Goal: Task Accomplishment & Management: Use online tool/utility

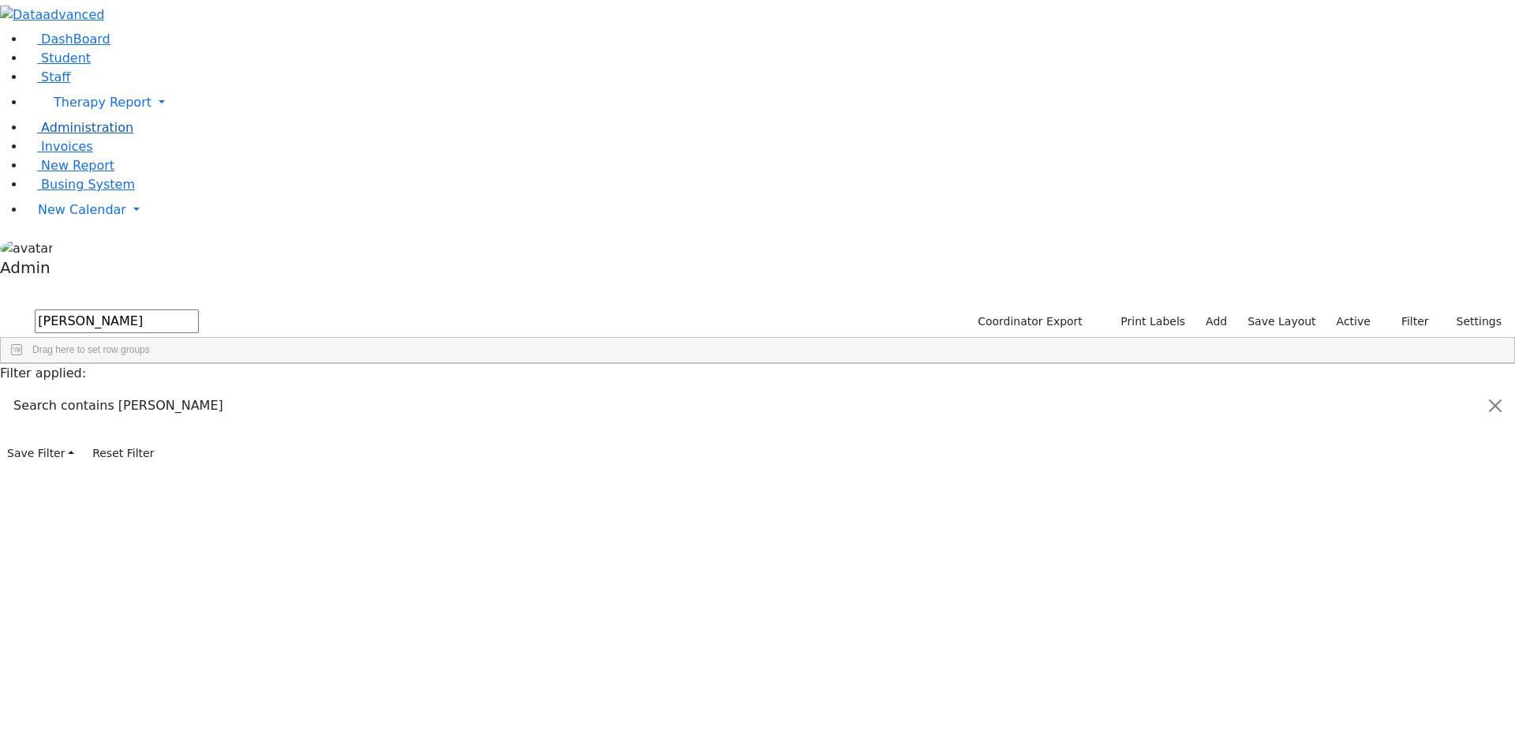
click at [75, 135] on span "Administration" at bounding box center [87, 127] width 92 height 15
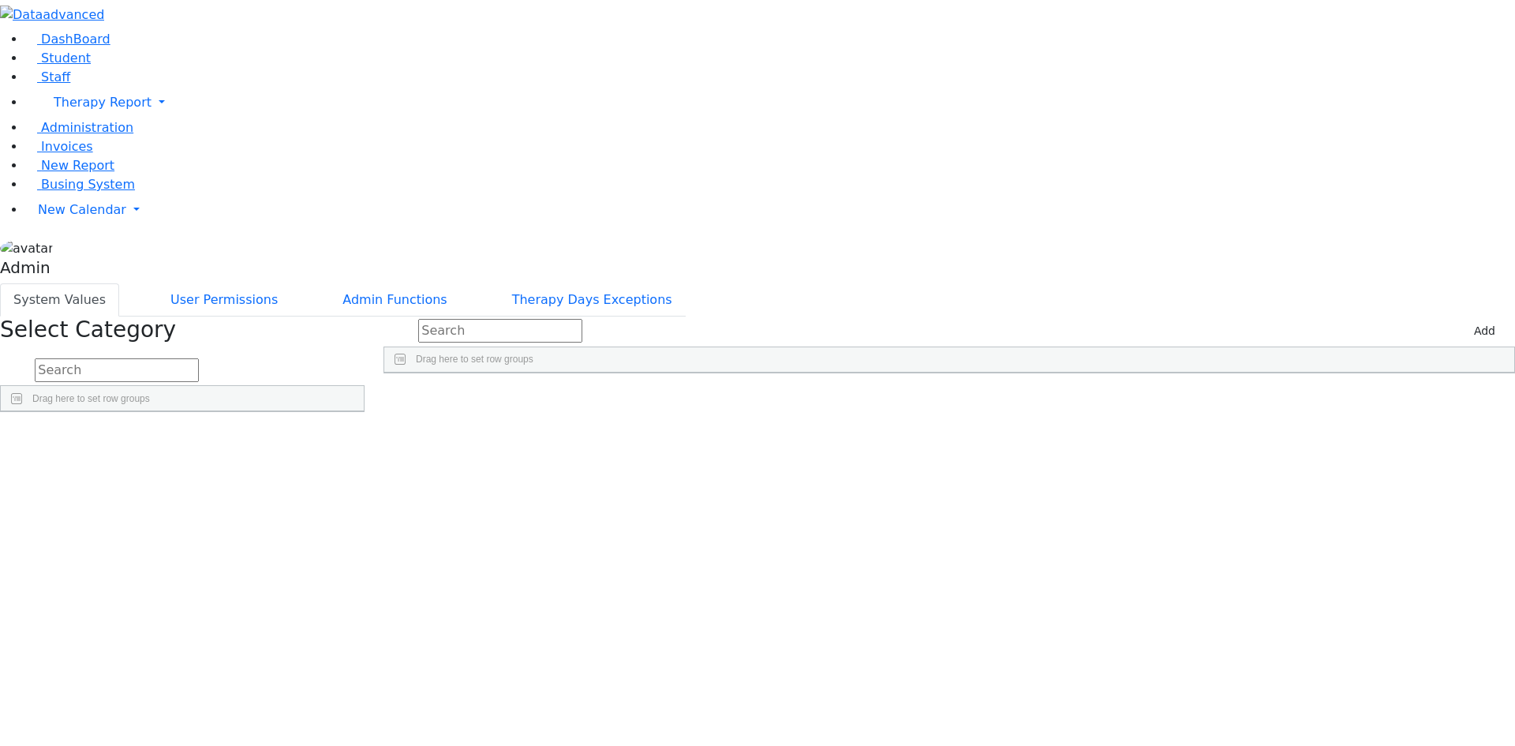
click at [199, 358] on input "text" at bounding box center [117, 370] width 164 height 24
type input "iep"
click at [353, 463] on link "Detail" at bounding box center [331, 475] width 43 height 24
click at [575, 319] on input "text" at bounding box center [500, 331] width 164 height 24
type input "br"
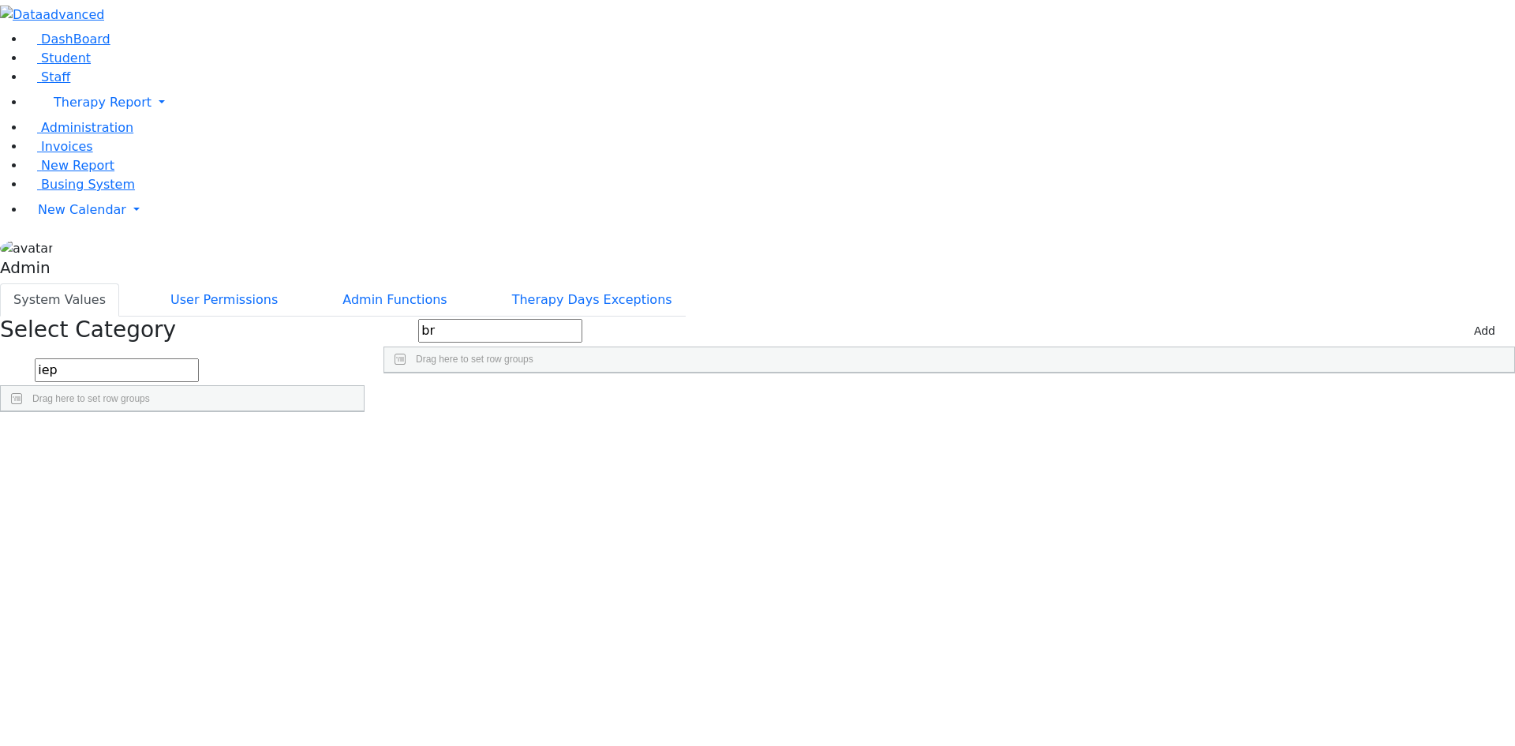
click at [586, 443] on div "Brick, Tzirel" at bounding box center [561, 454] width 354 height 22
click at [576, 444] on input "Brick, Tzirel" at bounding box center [561, 454] width 353 height 21
type input "Brick, Tzirl"
click at [636, 465] on div "Blachorsky (Dombroff), Shifra" at bounding box center [561, 476] width 354 height 22
click at [633, 443] on div "Brick, Tzirl" at bounding box center [561, 454] width 354 height 22
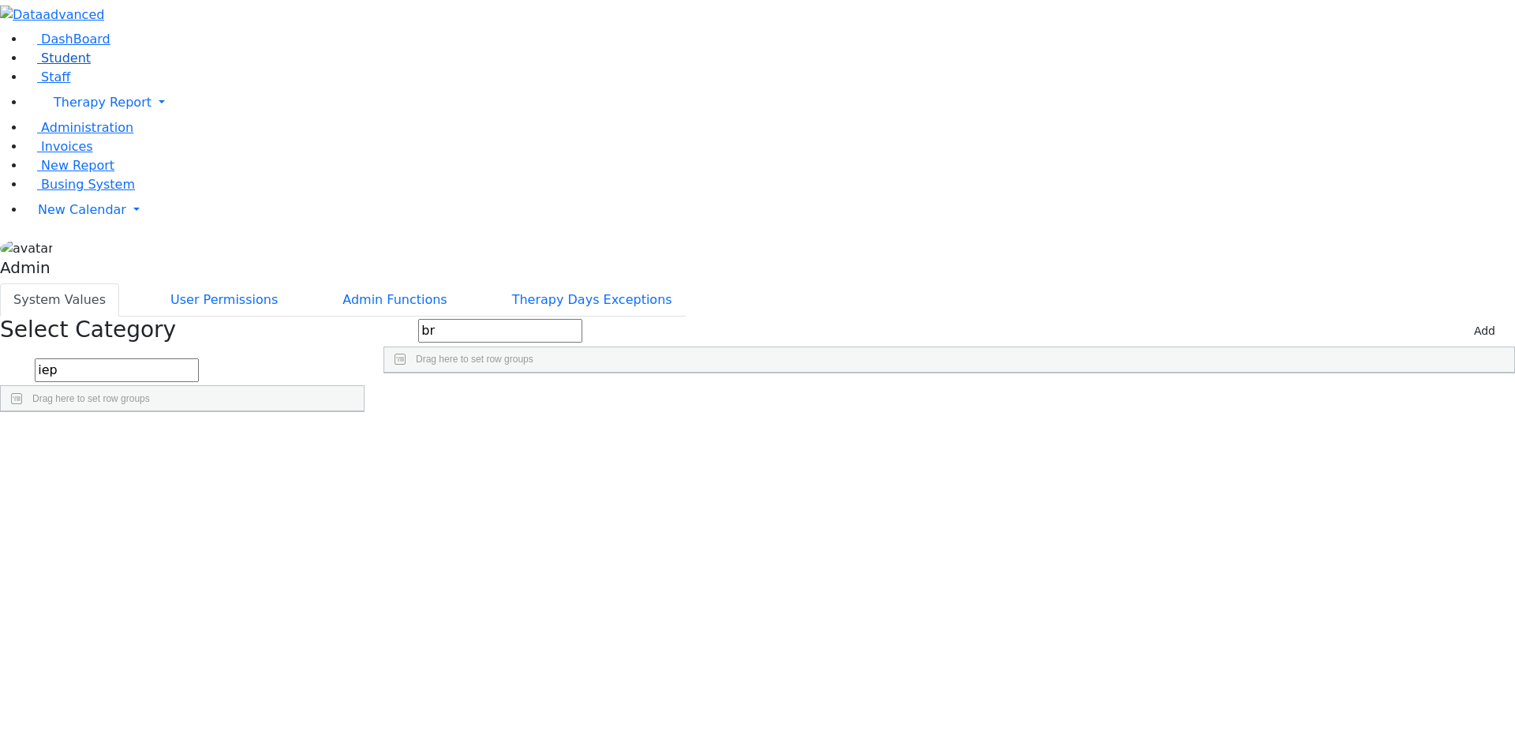
click at [84, 66] on link "Student" at bounding box center [58, 58] width 66 height 15
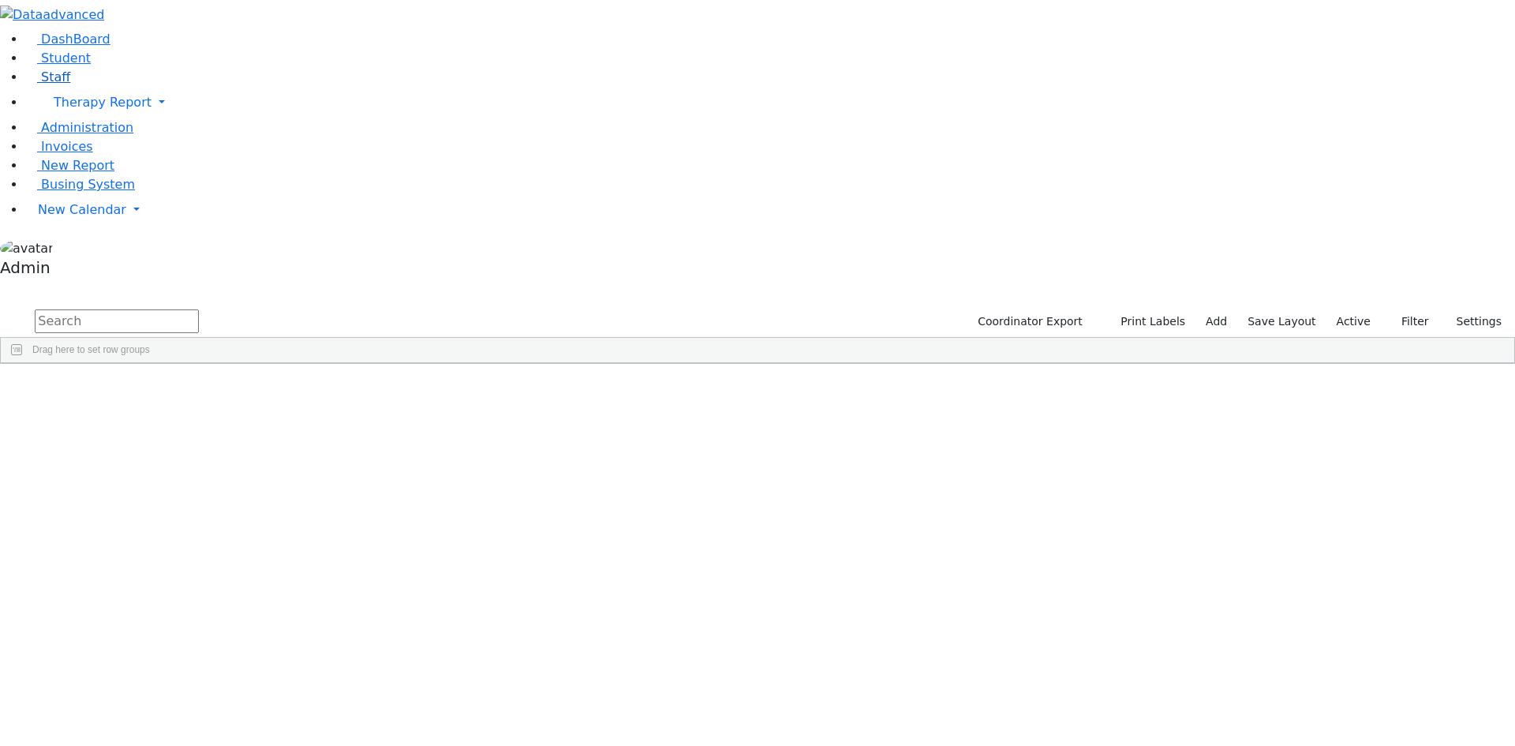
click at [70, 84] on link "Staff" at bounding box center [47, 76] width 45 height 15
click at [199, 309] on input "text" at bounding box center [117, 321] width 164 height 24
type input "bri"
click at [69, 217] on span "New Calendar" at bounding box center [82, 209] width 88 height 15
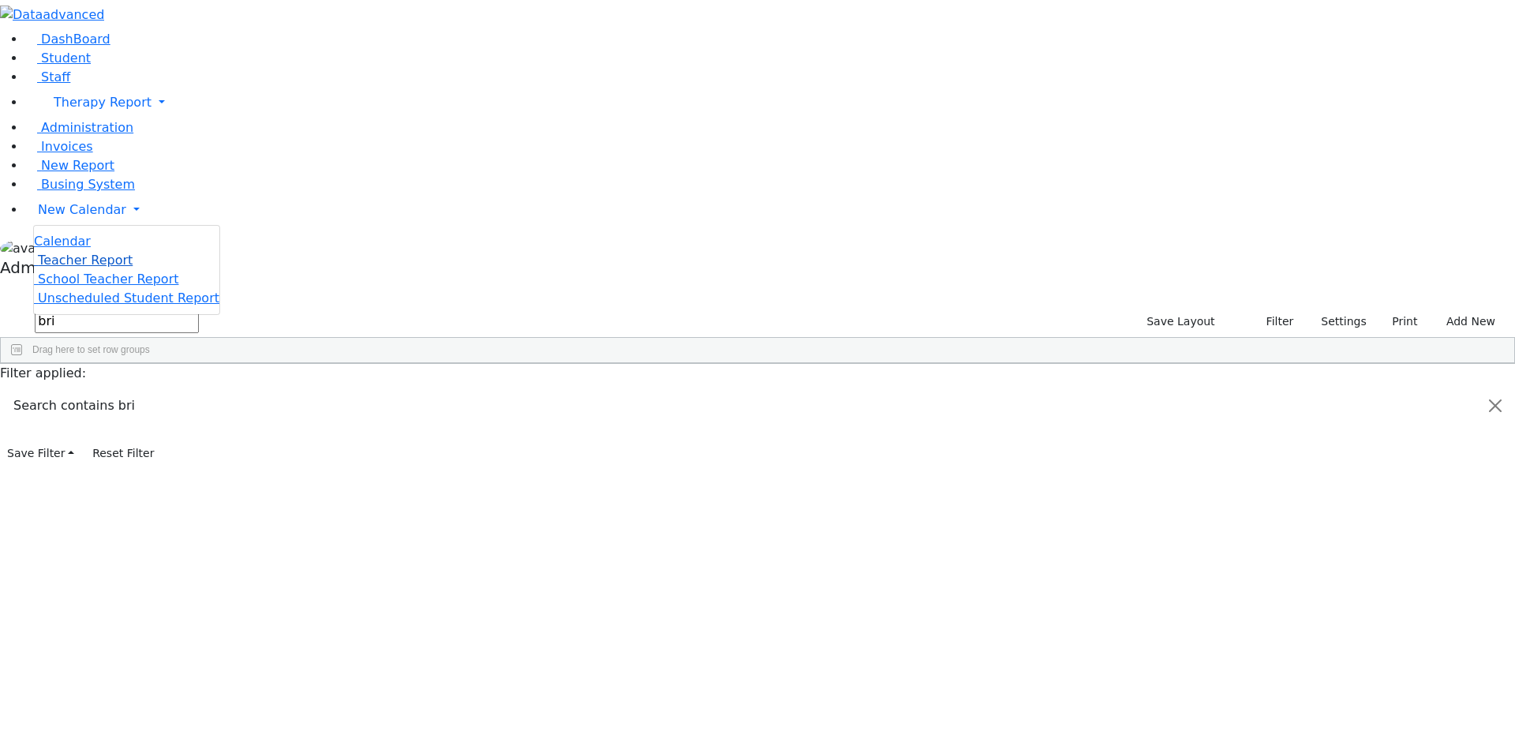
click at [78, 268] on span "Teacher Report" at bounding box center [85, 260] width 95 height 15
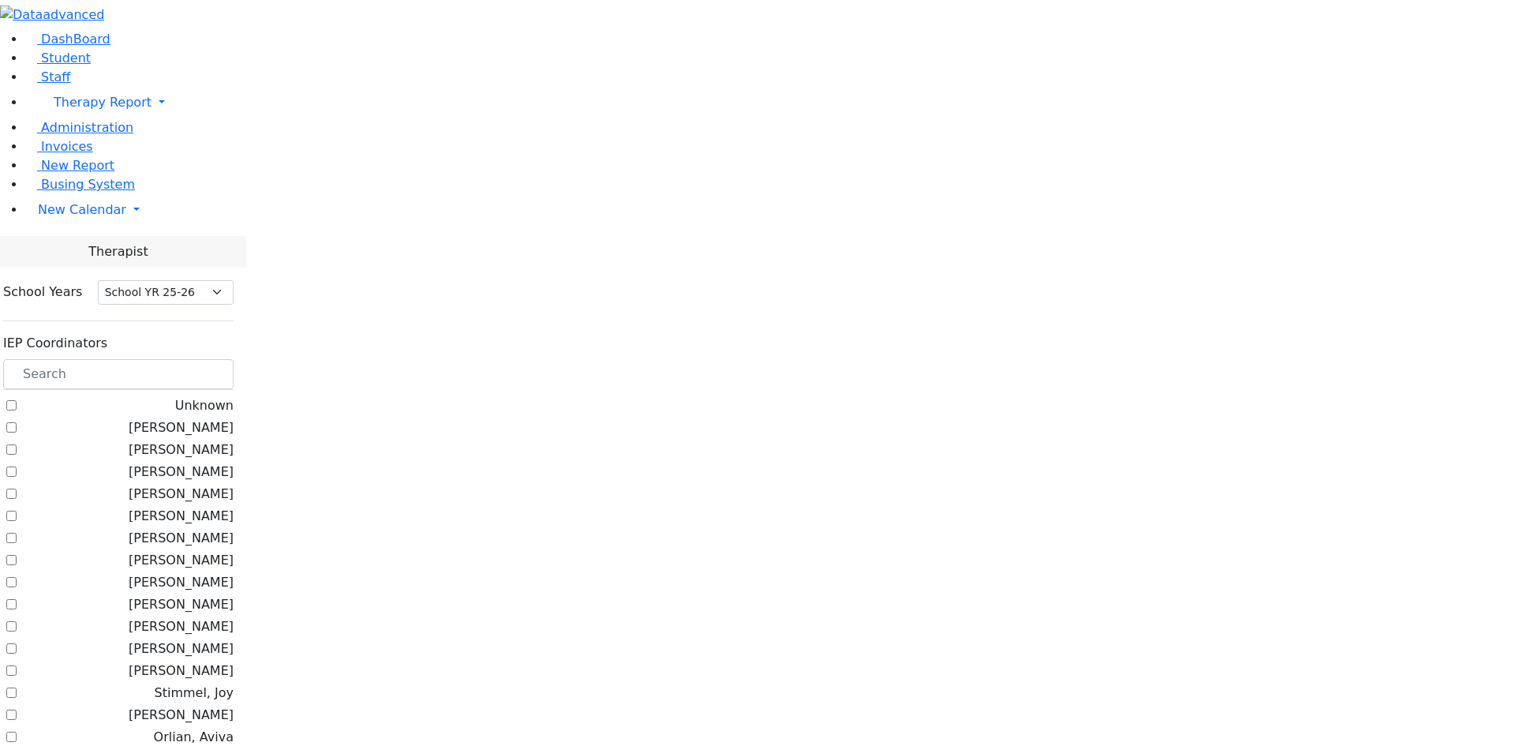
select select "212"
click at [234, 359] on input "text" at bounding box center [118, 374] width 230 height 30
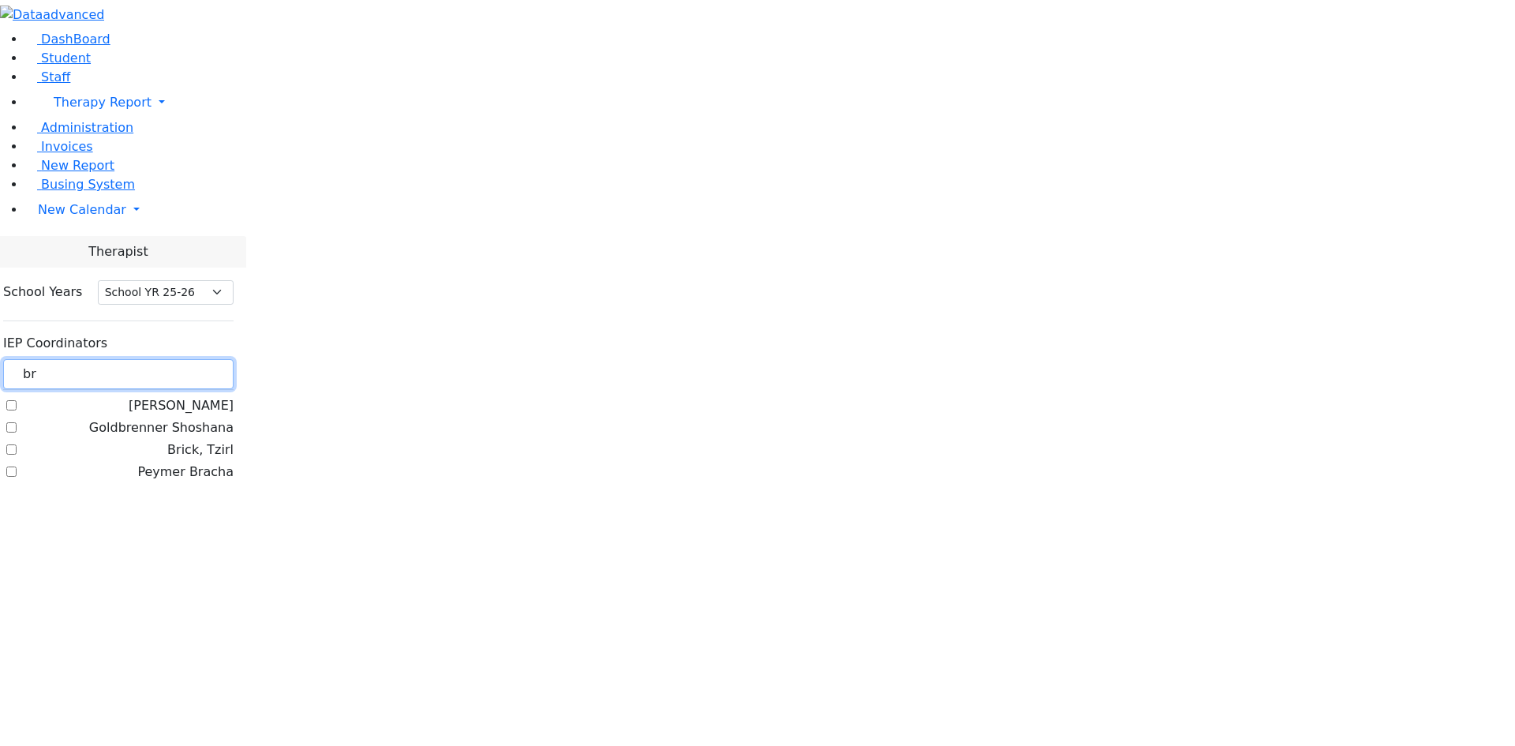
type input "br"
click at [228, 440] on label "Brick, Tzirl" at bounding box center [200, 449] width 66 height 19
click at [17, 444] on input "Brick, Tzirl" at bounding box center [11, 449] width 10 height 10
checkbox input "true"
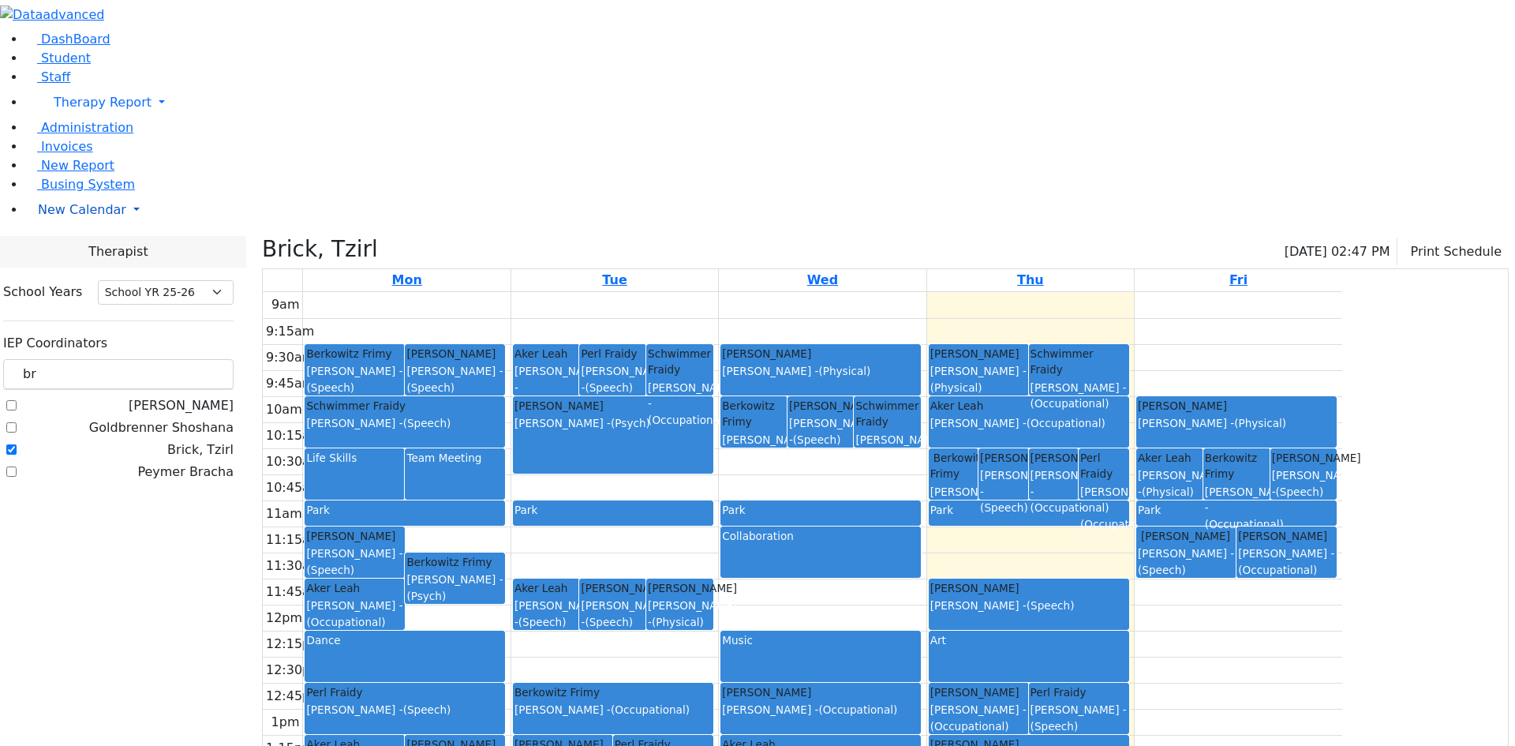
click at [85, 217] on span "New Calendar" at bounding box center [82, 209] width 88 height 15
click at [80, 249] on span "Calendar" at bounding box center [62, 241] width 57 height 15
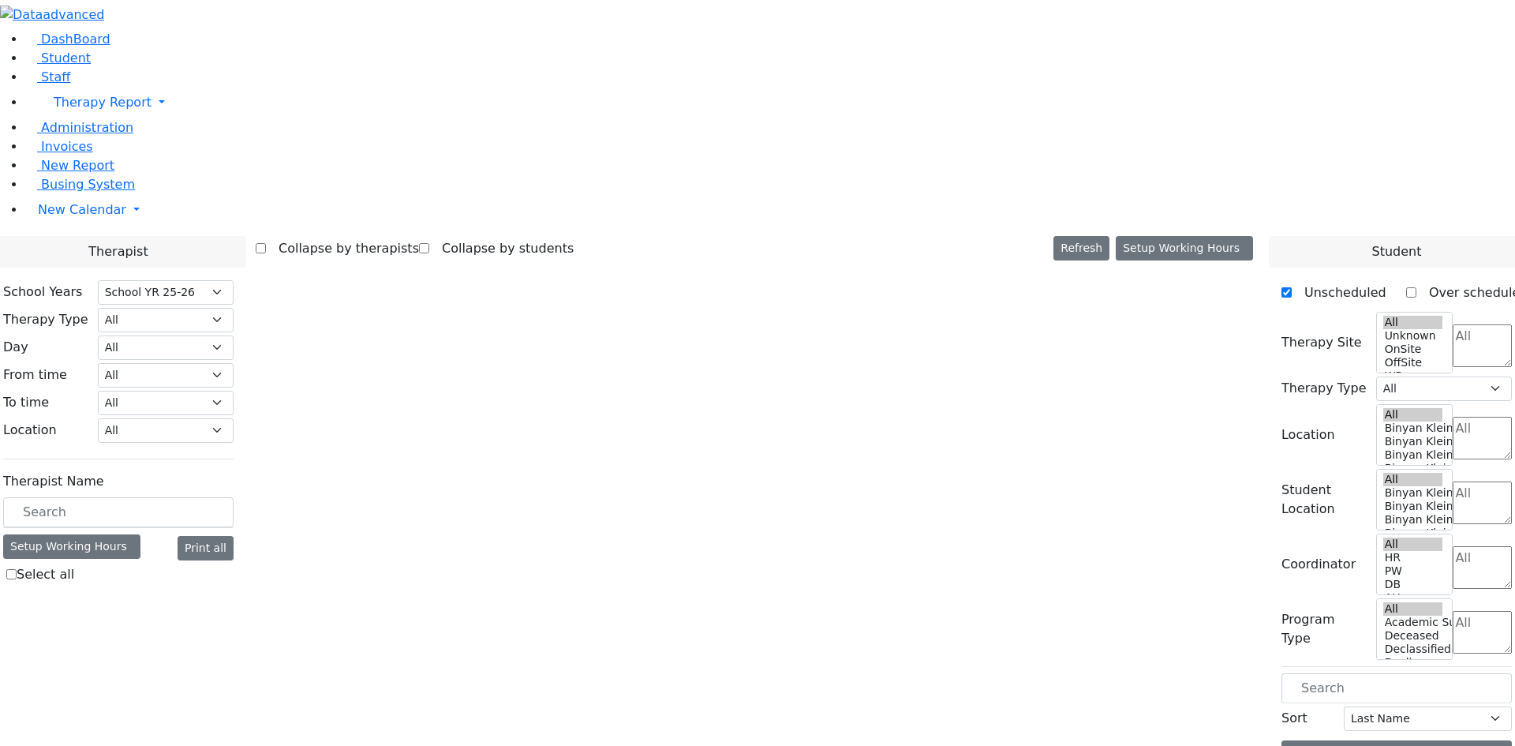
select select "212"
select select "2"
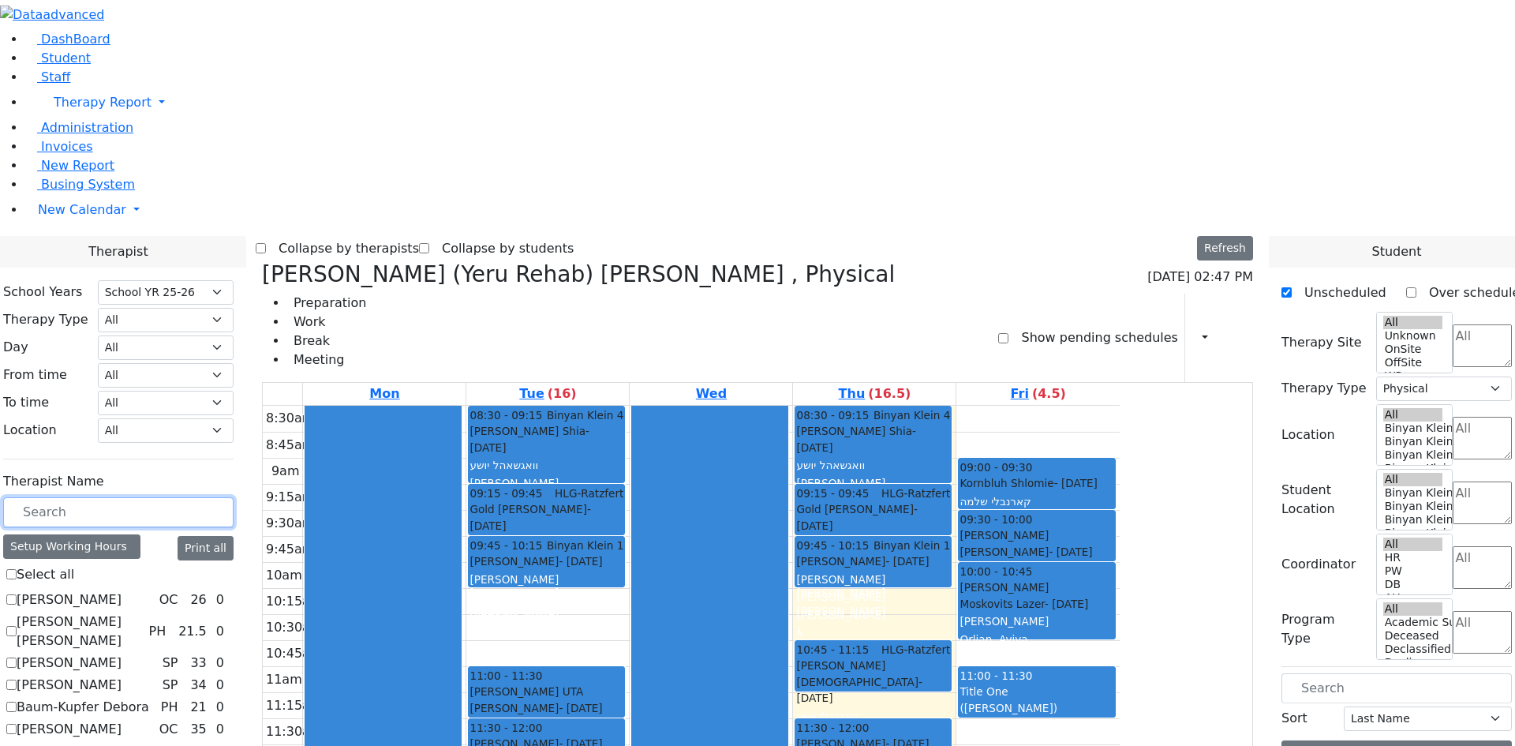
click at [234, 497] on input "text" at bounding box center [118, 512] width 230 height 30
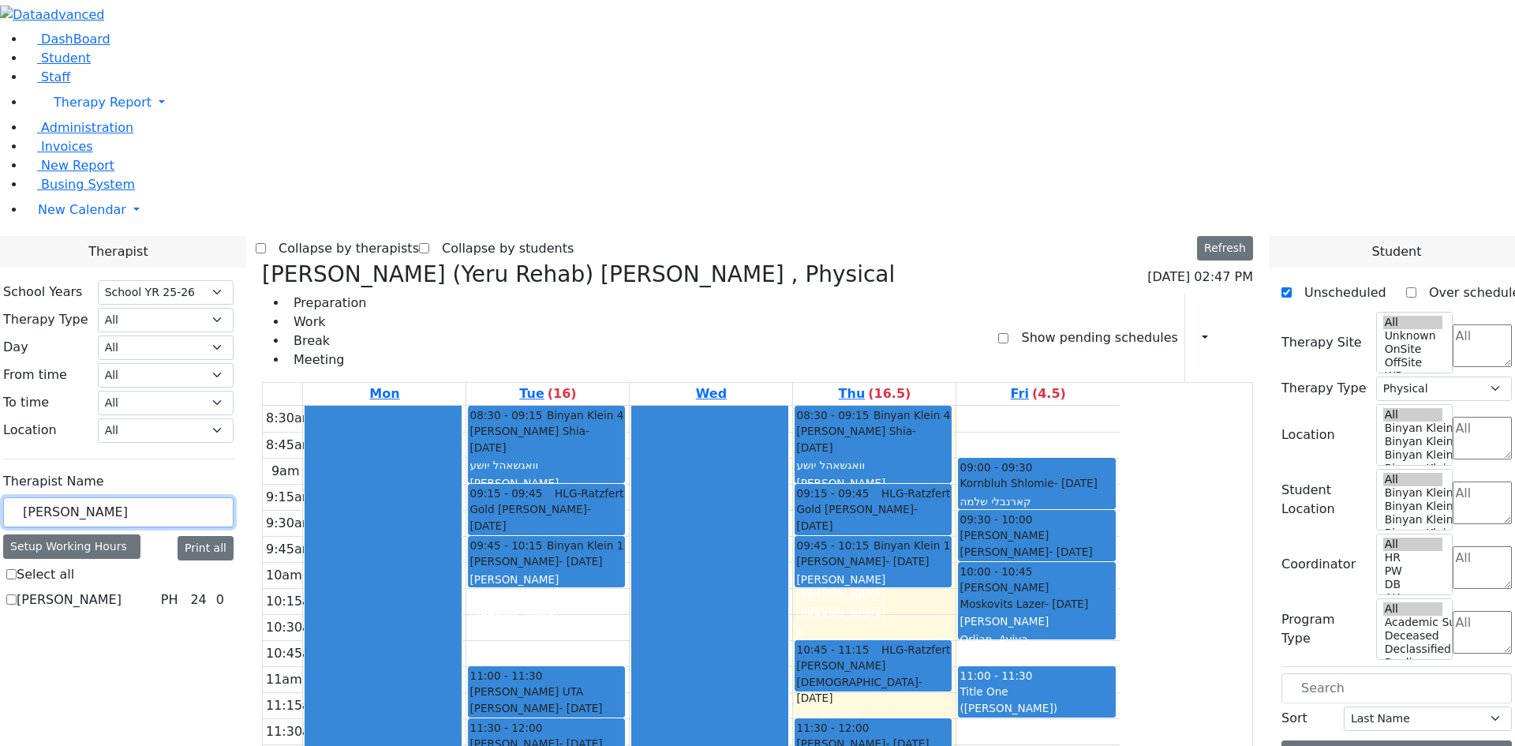
type input "amy"
click at [122, 590] on label "Reese Amy" at bounding box center [69, 599] width 105 height 19
click at [17, 594] on input "Reese Amy" at bounding box center [11, 599] width 10 height 10
checkbox input "true"
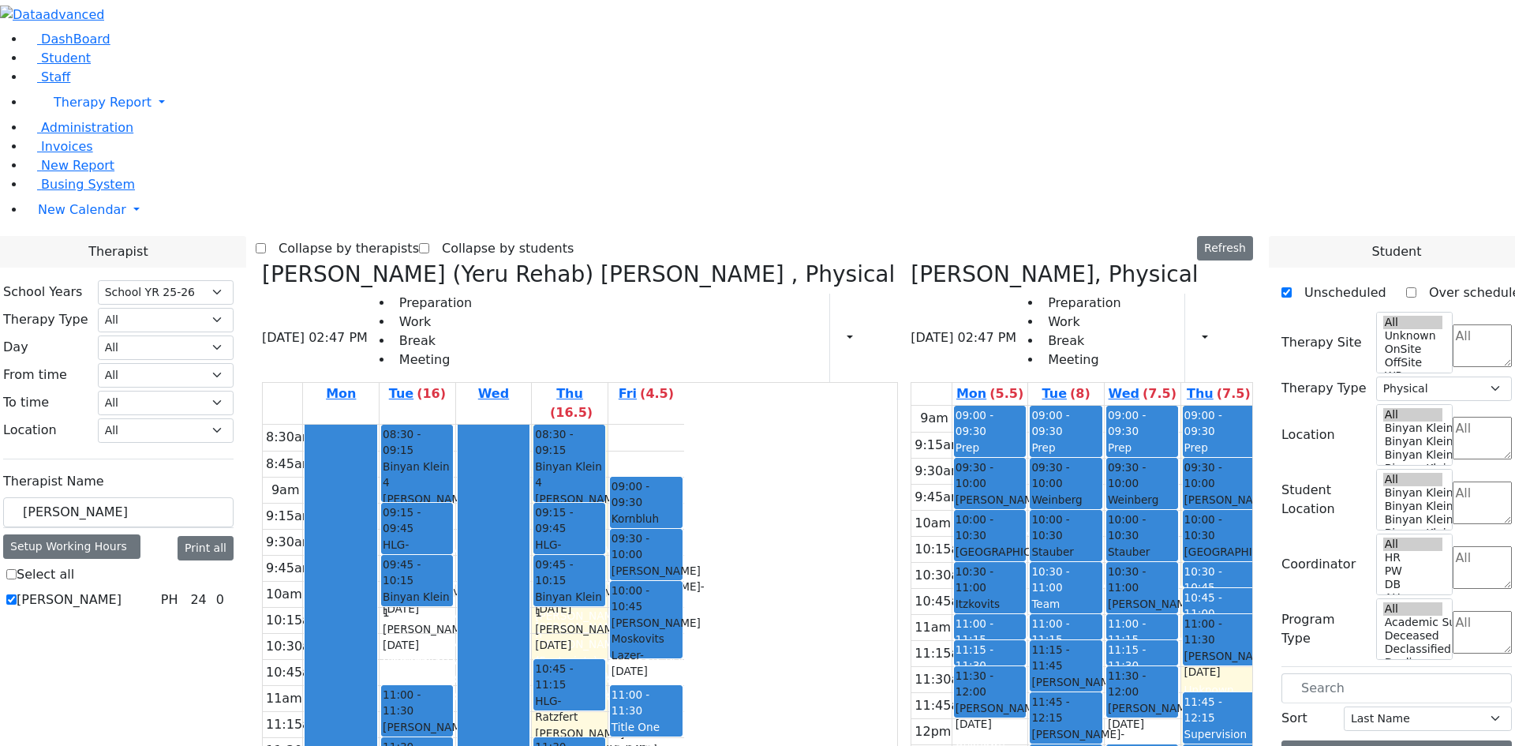
click at [262, 261] on icon at bounding box center [262, 274] width 0 height 26
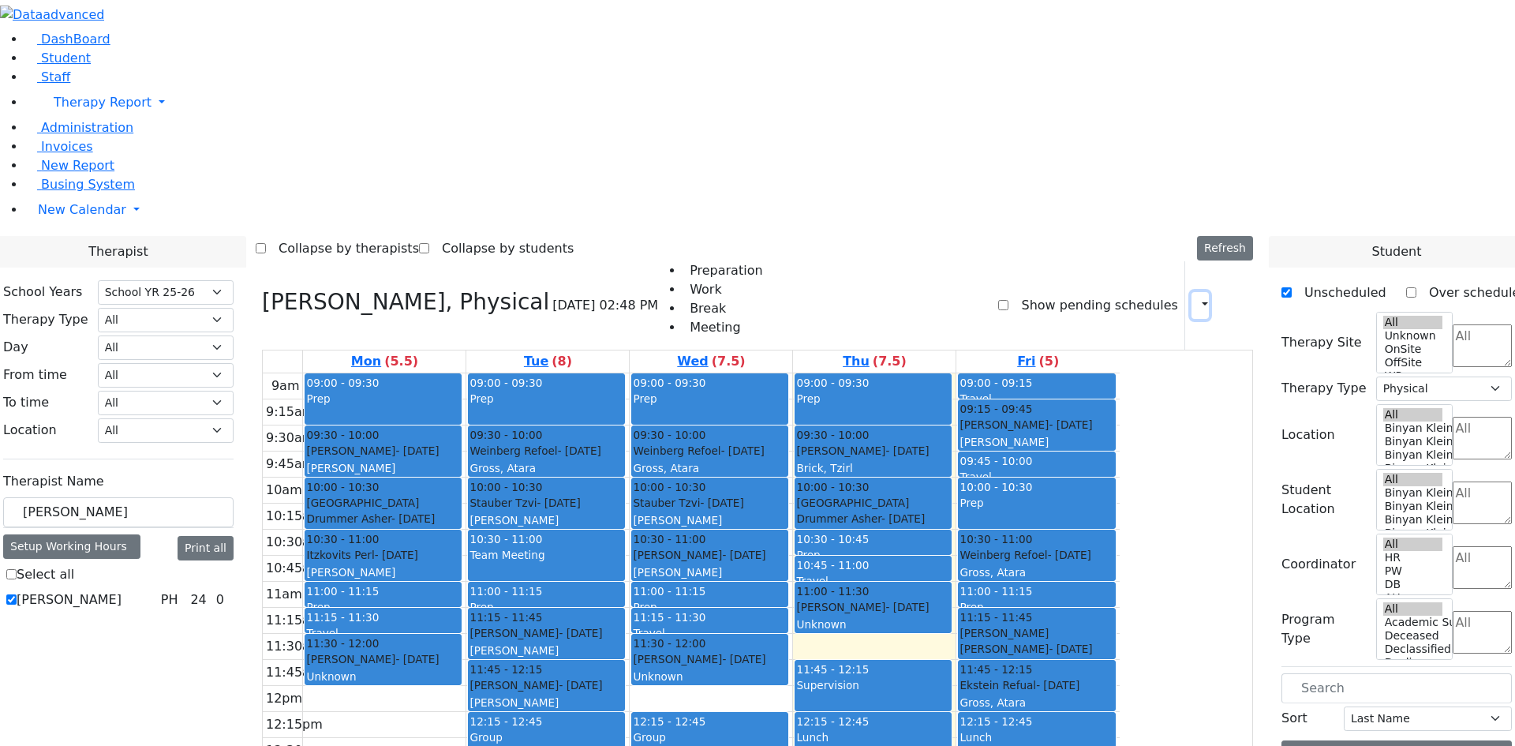
click at [1196, 298] on icon "button" at bounding box center [1196, 305] width 0 height 15
click at [1137, 261] on div "Show pending schedules" at bounding box center [1087, 305] width 179 height 88
click at [1192, 292] on button "button" at bounding box center [1200, 305] width 17 height 27
click at [1093, 261] on div "Reese Amy, Physical 09/11/2025 02:48 PM Preparation Work Break Meeting Show pen…" at bounding box center [757, 305] width 991 height 88
click at [53, 84] on span "Staff" at bounding box center [55, 76] width 29 height 15
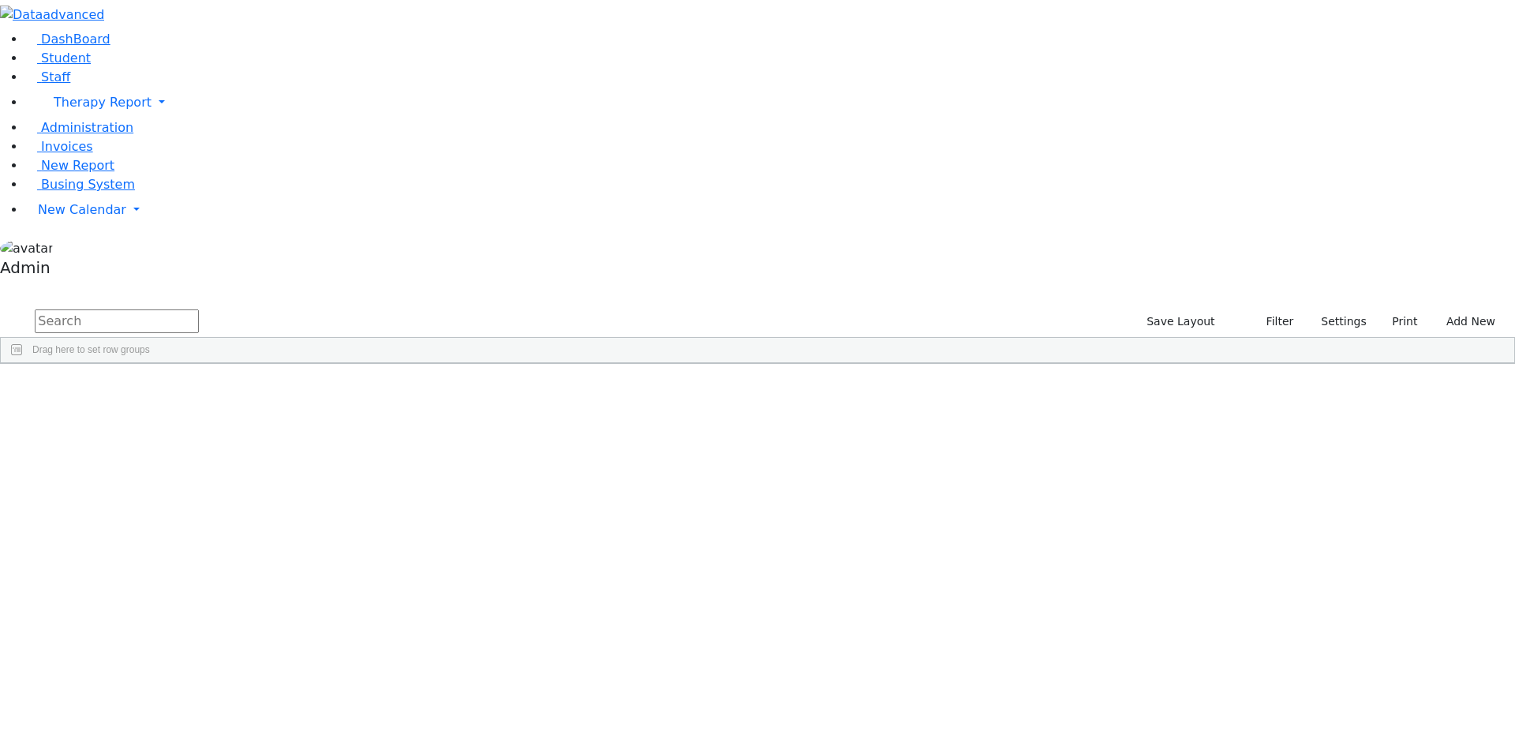
click at [95, 455] on div "[PERSON_NAME]" at bounding box center [48, 466] width 94 height 22
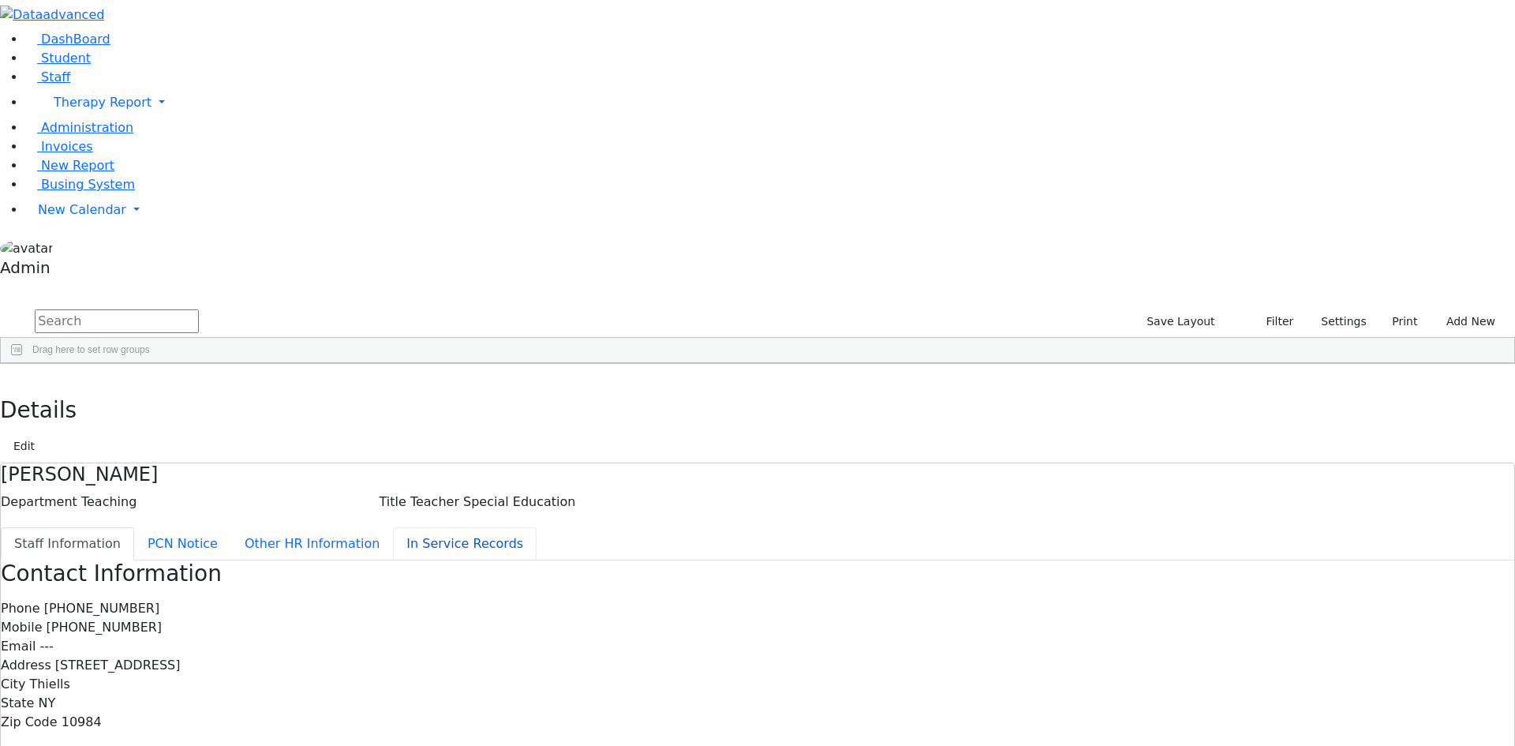
click at [393, 527] on button "In Service Records" at bounding box center [465, 543] width 144 height 33
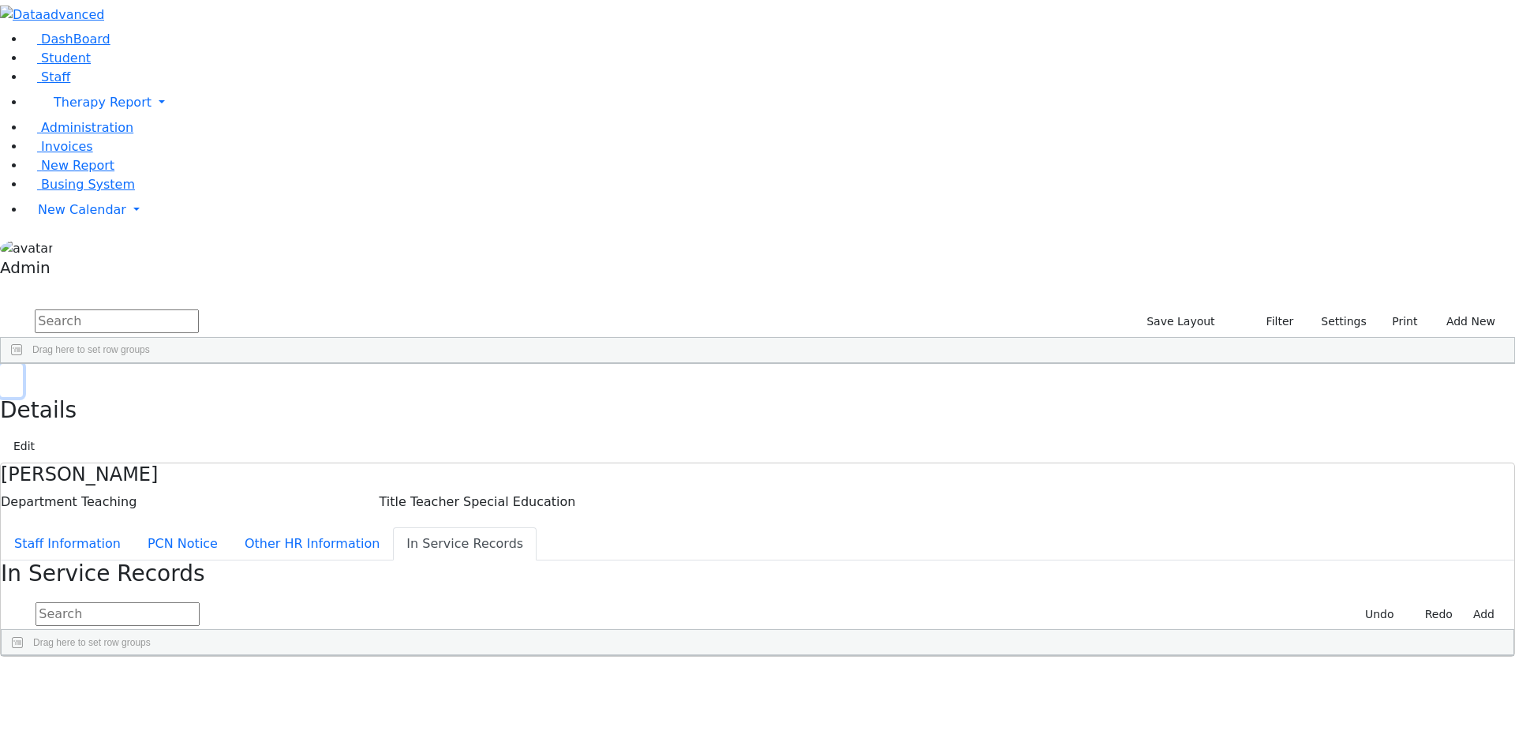
click at [23, 364] on button "button" at bounding box center [11, 380] width 23 height 33
